Goal: Task Accomplishment & Management: Manage account settings

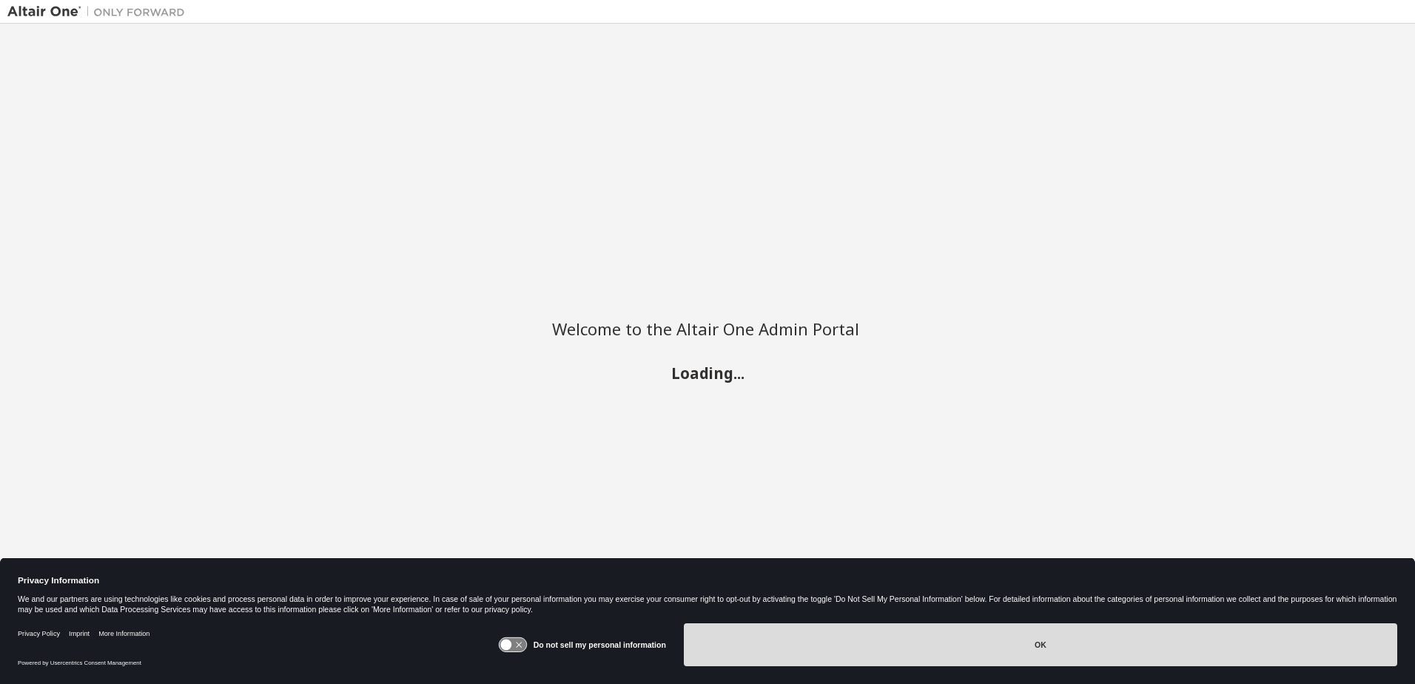
click at [867, 652] on button "OK" at bounding box center [1041, 644] width 714 height 43
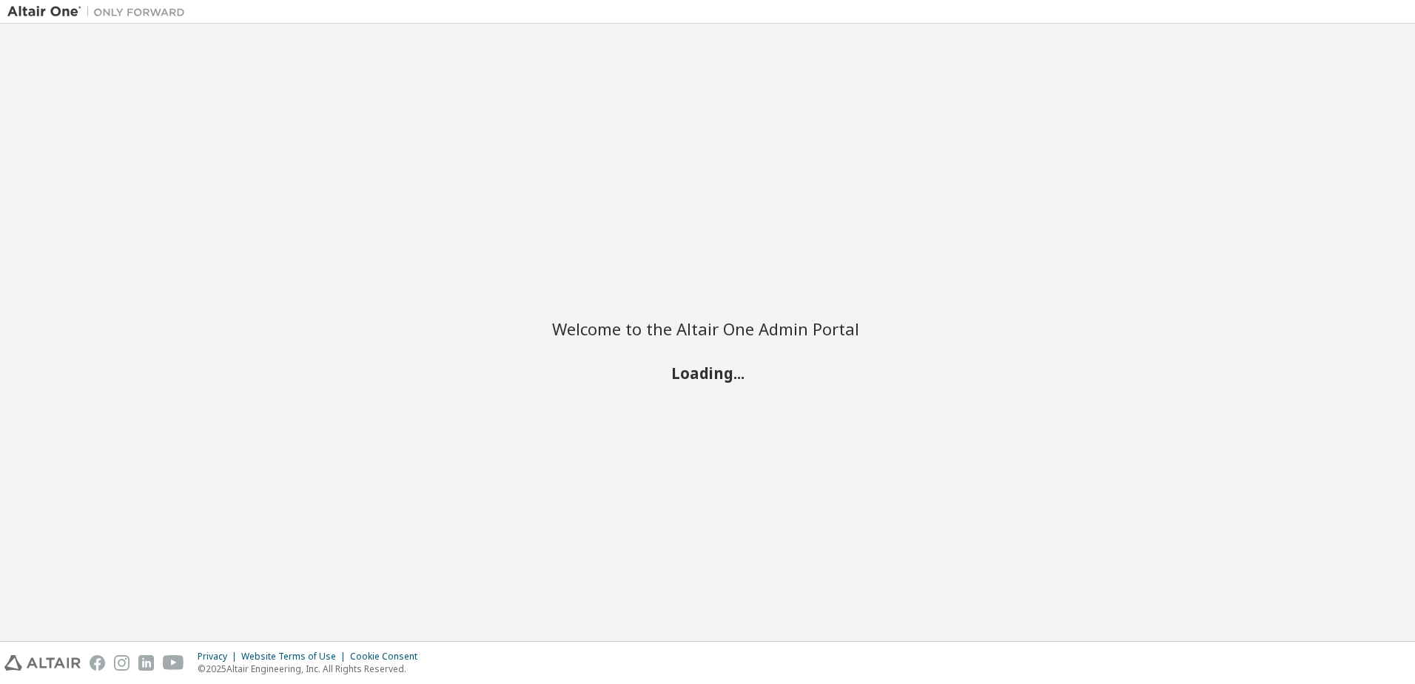
click at [707, 381] on h2 "Loading..." at bounding box center [707, 372] width 311 height 19
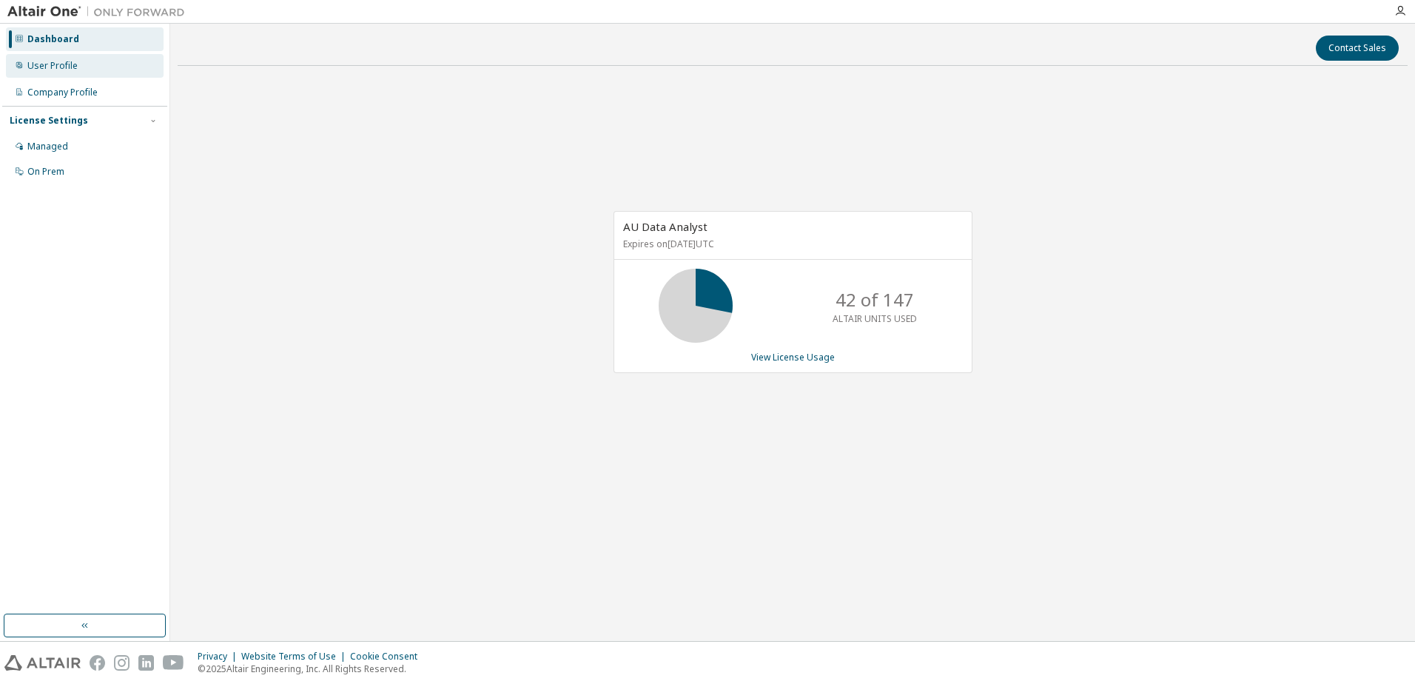
click at [76, 69] on div "User Profile" at bounding box center [52, 66] width 50 height 12
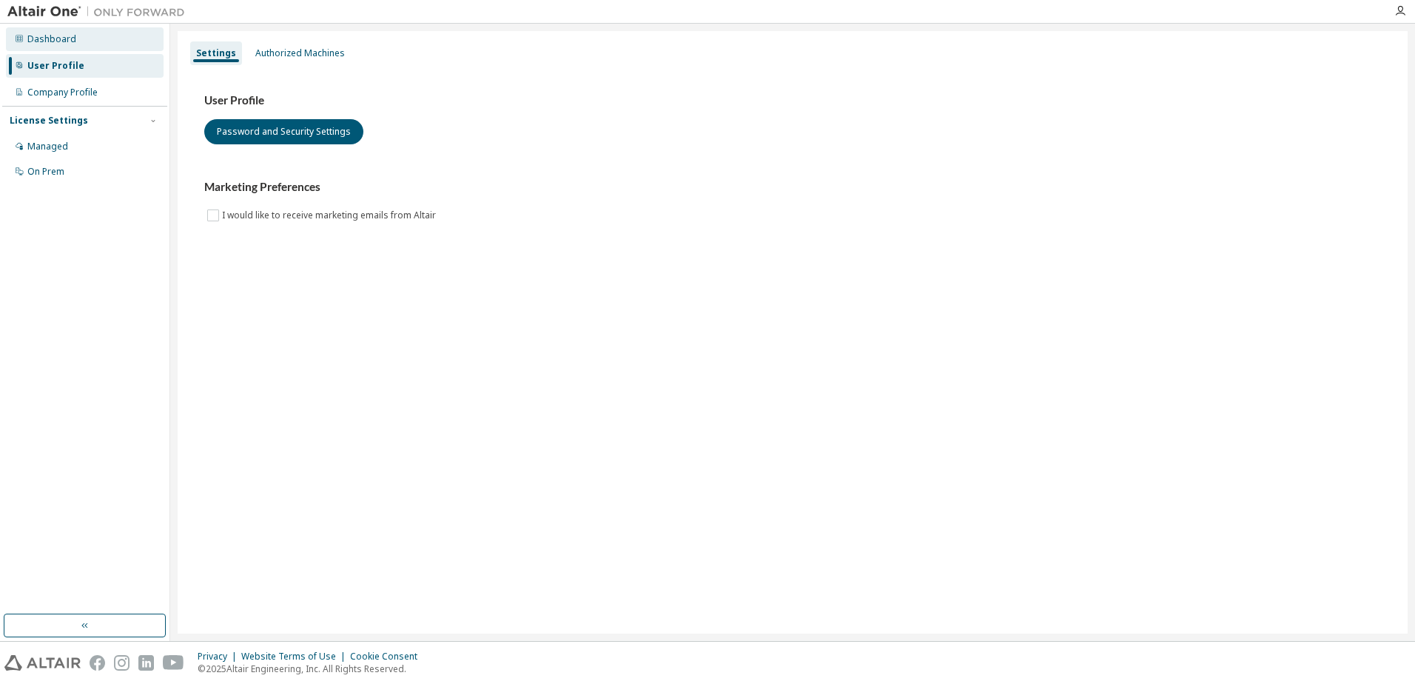
click at [49, 49] on div "Dashboard" at bounding box center [85, 39] width 158 height 24
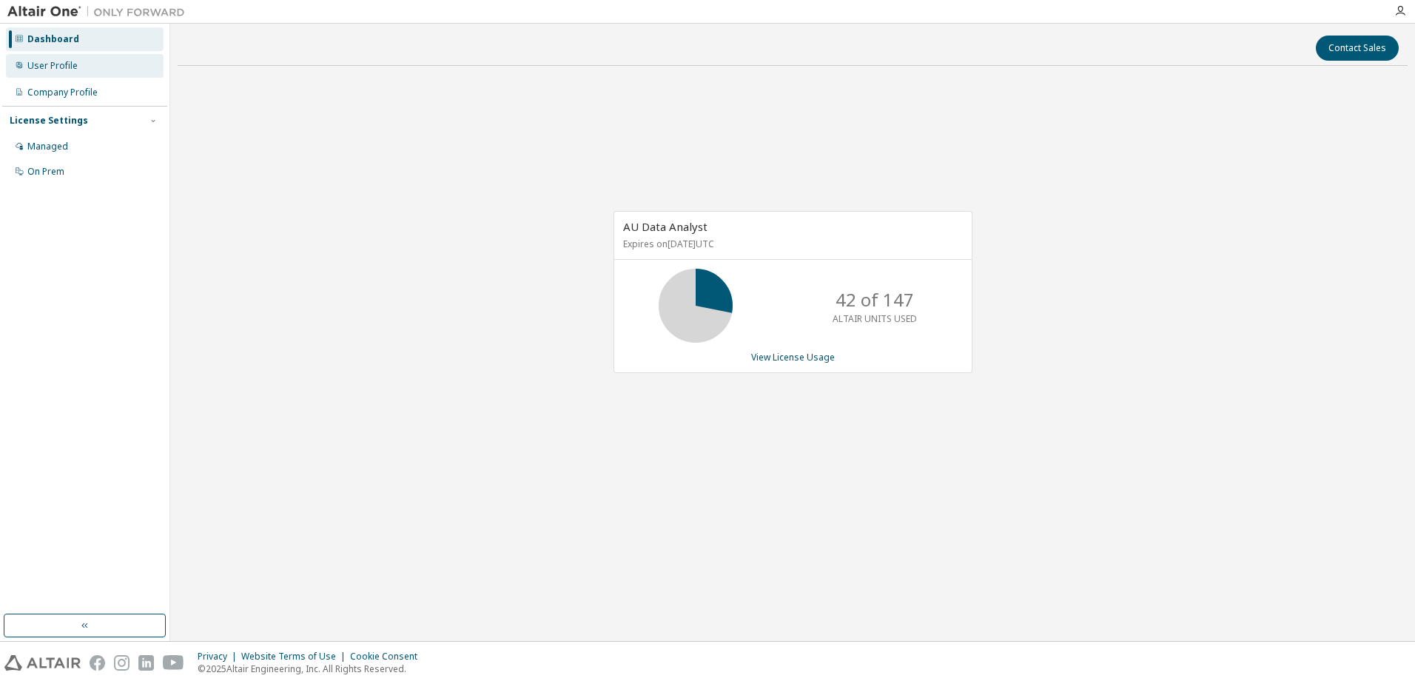
click at [81, 68] on div "User Profile" at bounding box center [85, 66] width 158 height 24
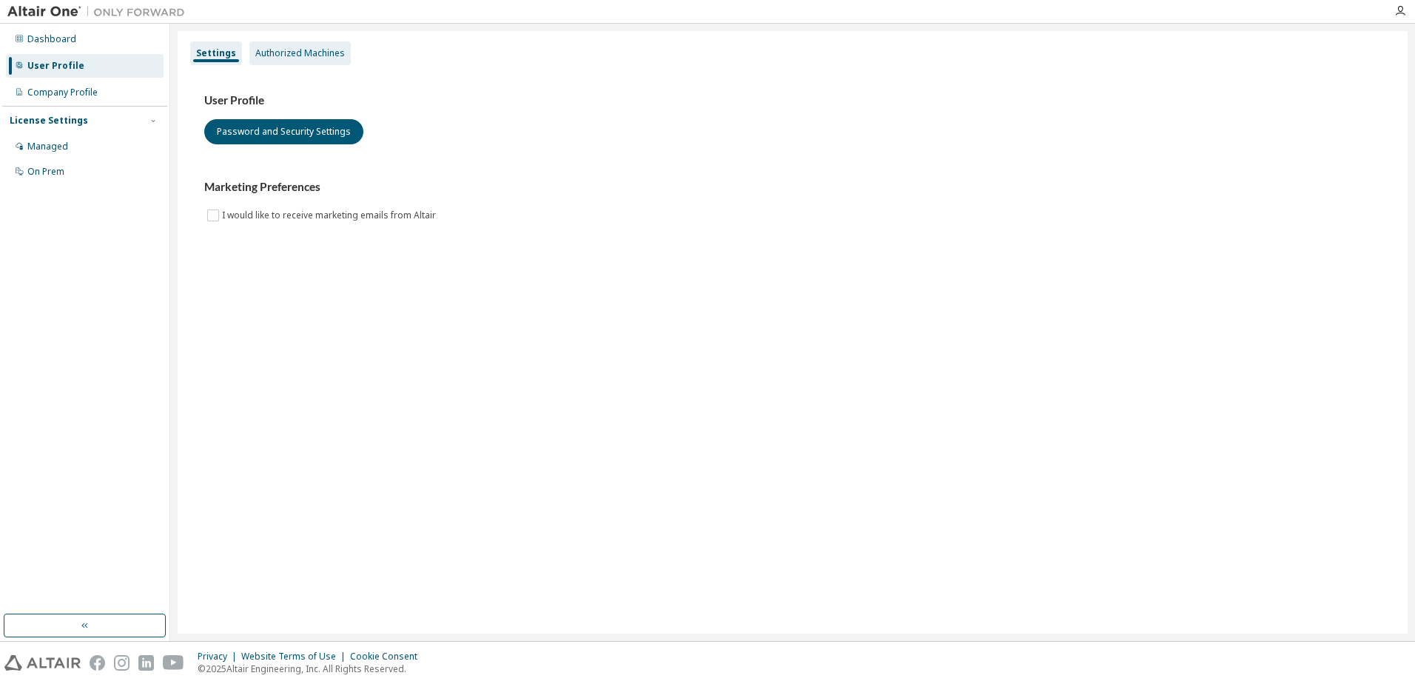
click at [284, 58] on div "Authorized Machines" at bounding box center [300, 53] width 90 height 12
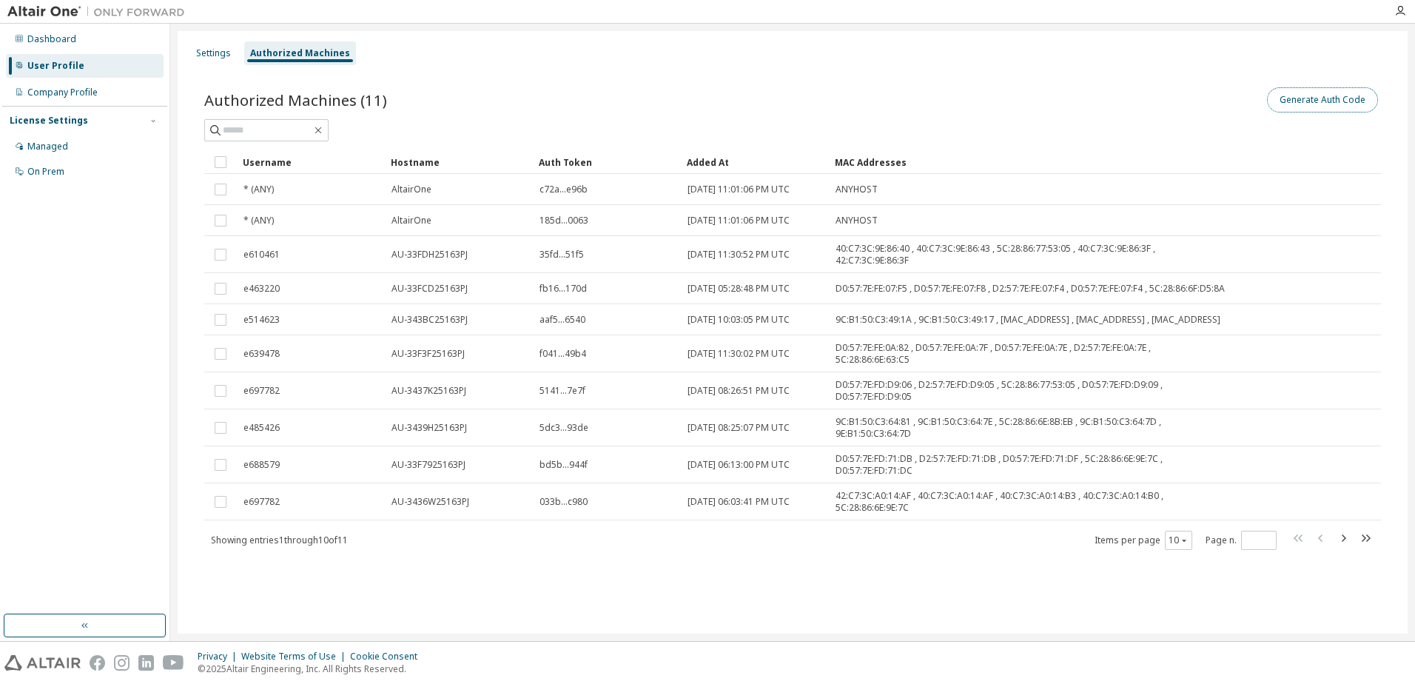
click at [1302, 101] on button "Generate Auth Code" at bounding box center [1322, 99] width 111 height 25
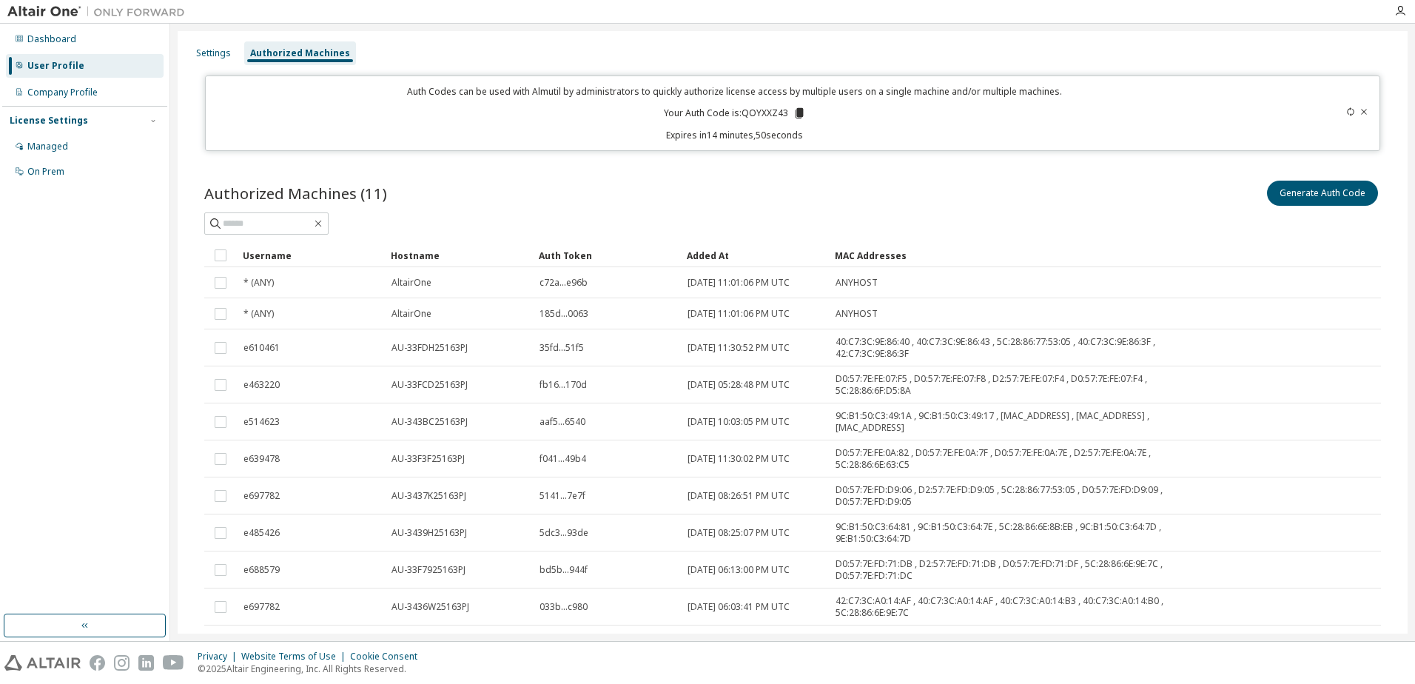
click at [1314, 227] on div at bounding box center [792, 223] width 1177 height 22
click at [797, 110] on icon at bounding box center [799, 113] width 8 height 10
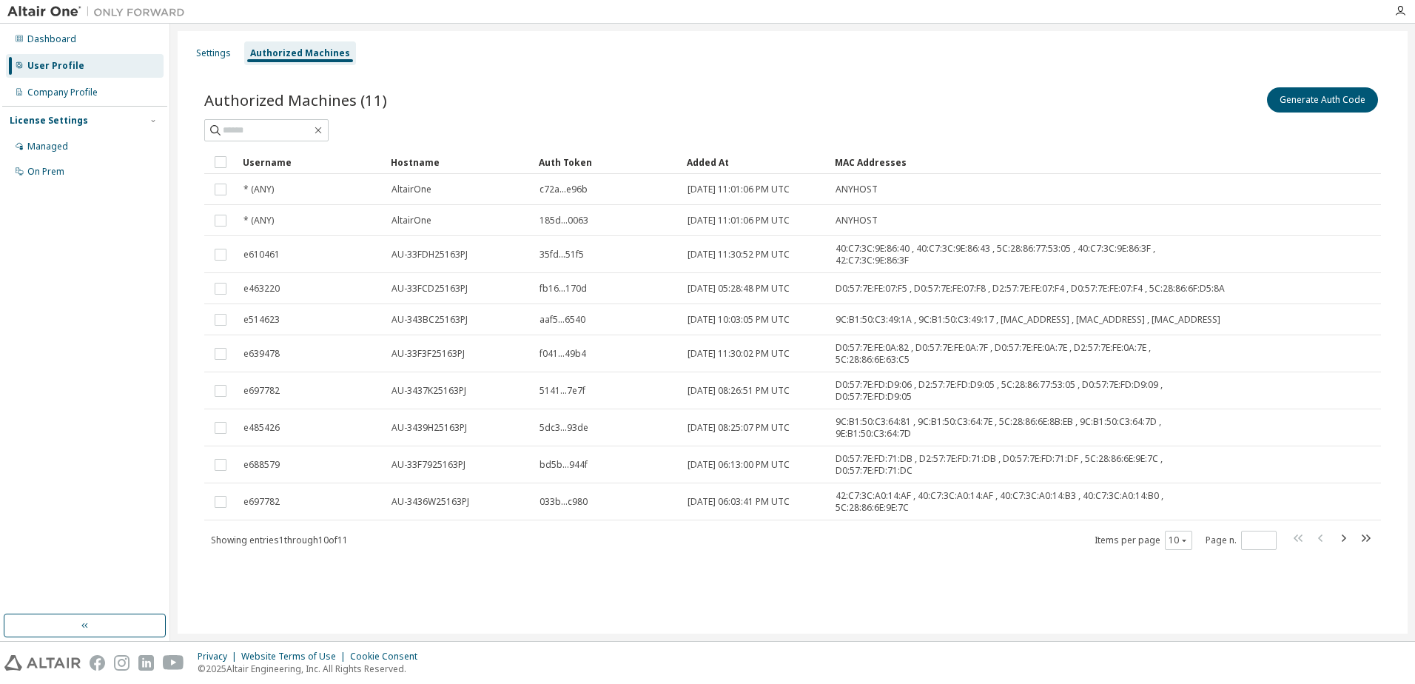
click at [82, 252] on div "Dashboard User Profile Company Profile License Settings Managed On Prem" at bounding box center [84, 319] width 165 height 586
click at [1355, 97] on button "Generate Auth Code" at bounding box center [1322, 99] width 111 height 25
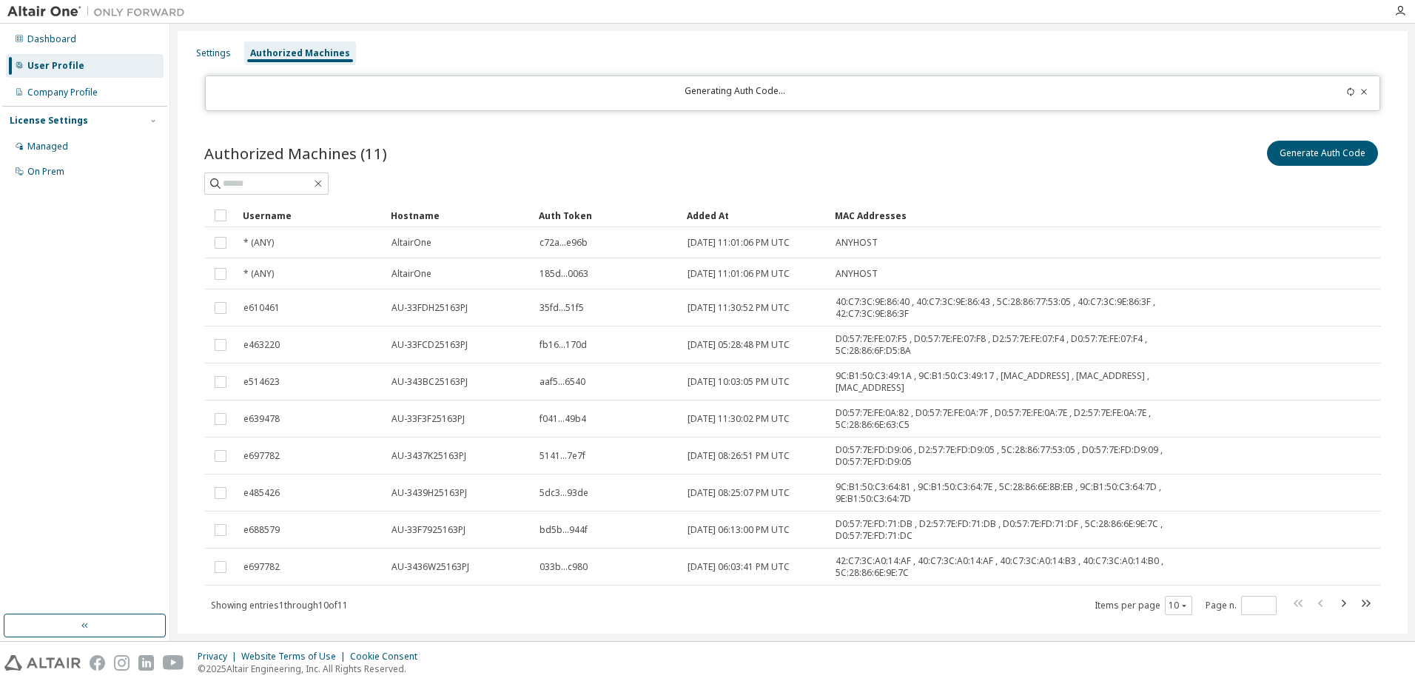
click at [1347, 91] on icon at bounding box center [1351, 91] width 9 height 9
click at [1338, 150] on button "Generate Auth Code" at bounding box center [1322, 153] width 111 height 25
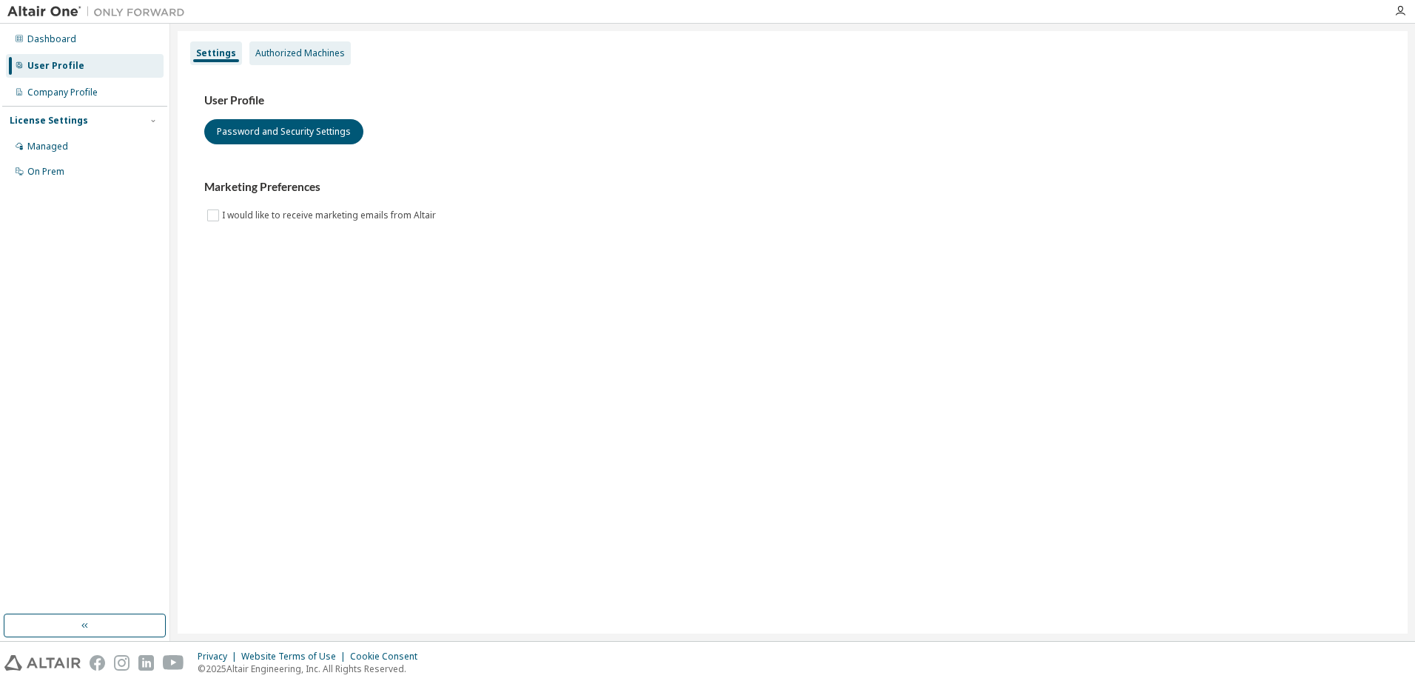
click at [268, 52] on div "Authorized Machines" at bounding box center [300, 53] width 90 height 12
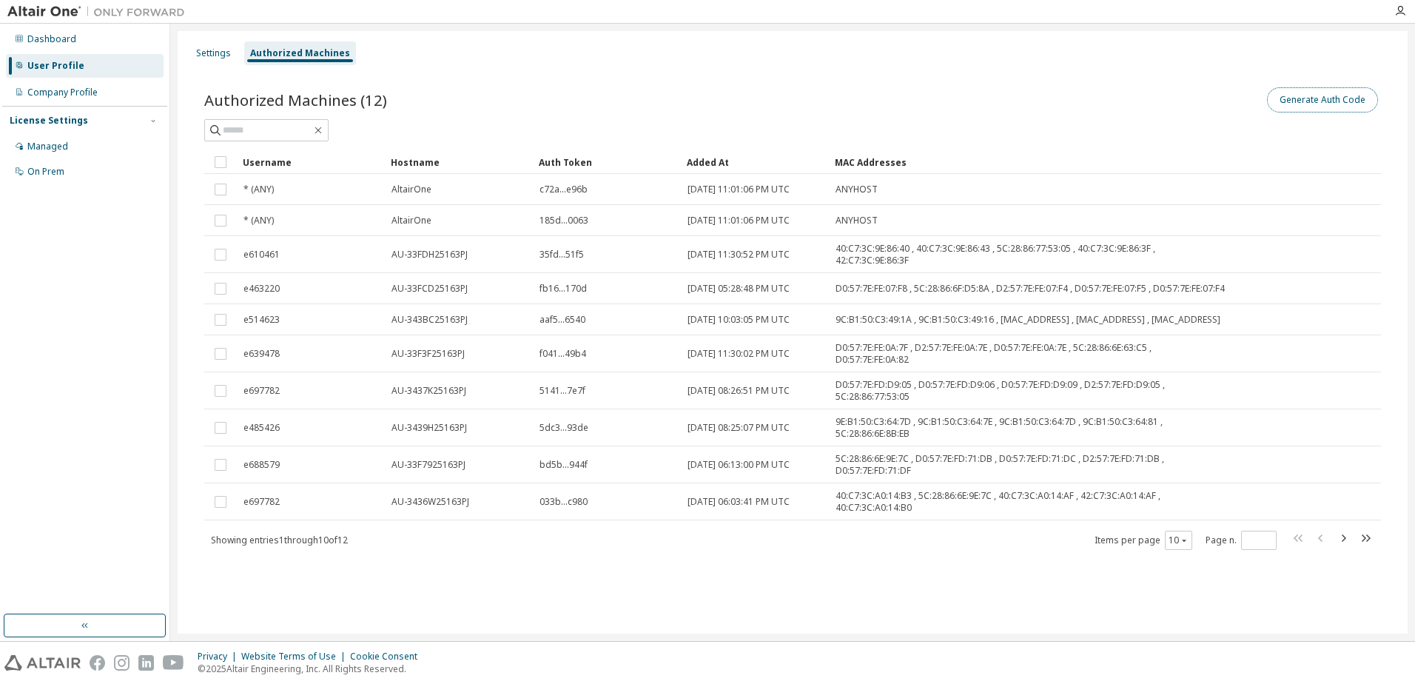
click at [1293, 89] on button "Generate Auth Code" at bounding box center [1322, 99] width 111 height 25
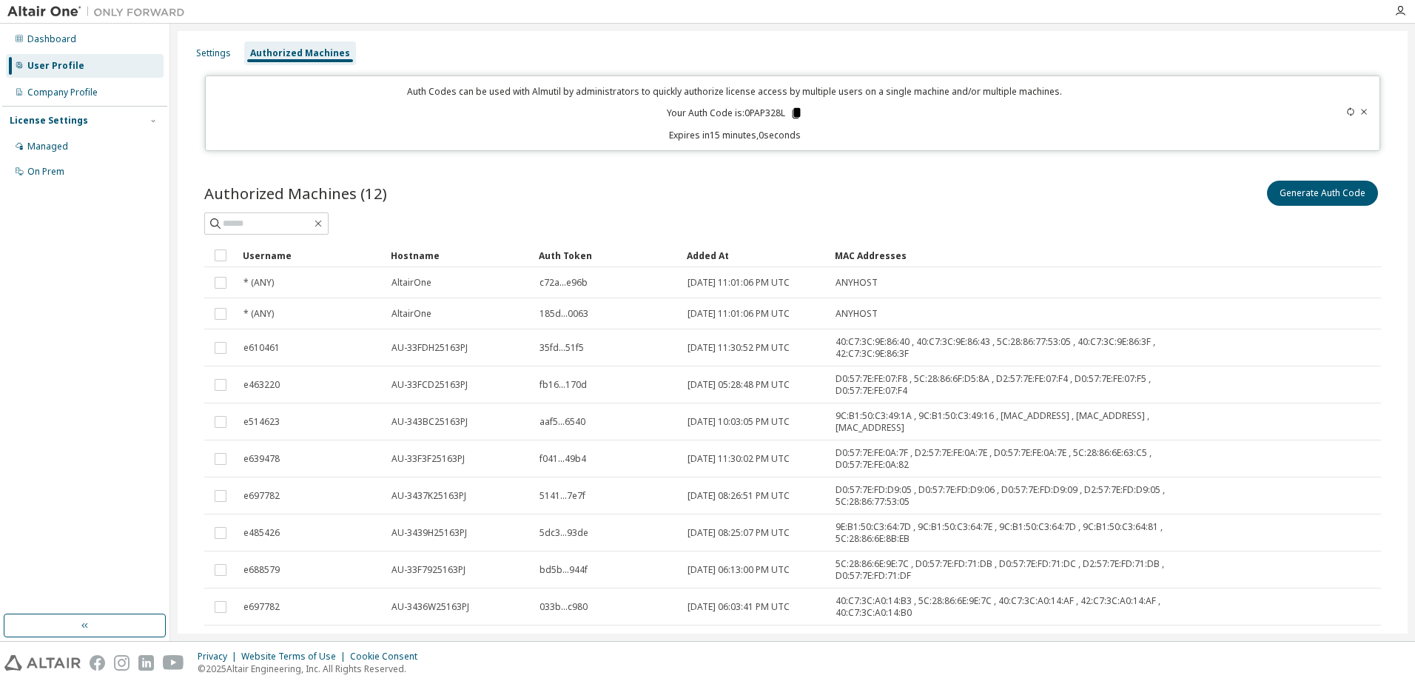
click at [792, 114] on icon at bounding box center [796, 113] width 8 height 10
click at [794, 113] on icon at bounding box center [796, 113] width 8 height 10
